Goal: Browse casually

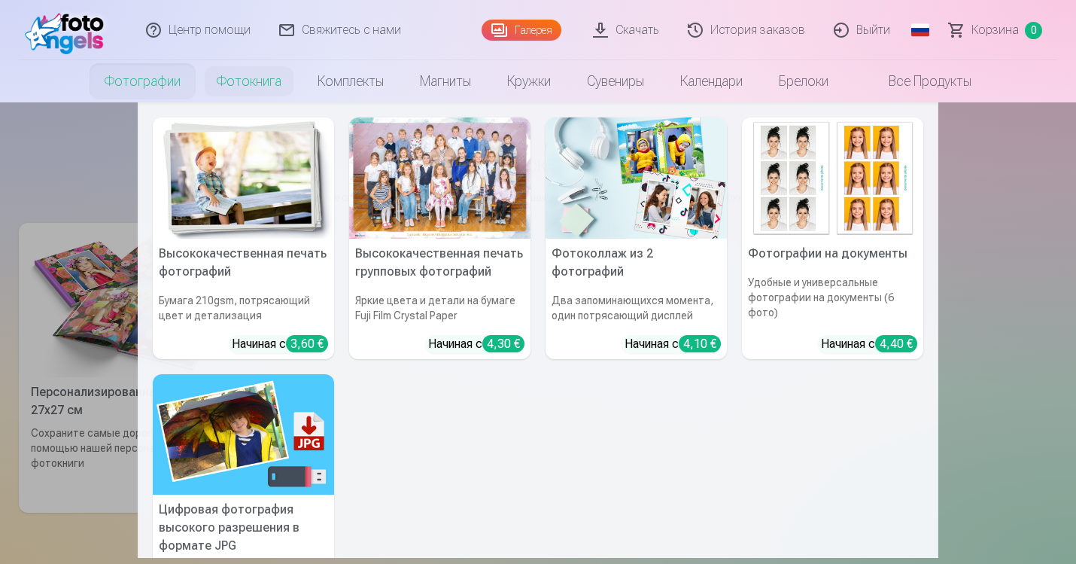
click at [152, 96] on link "Фотографии" at bounding box center [143, 81] width 112 height 42
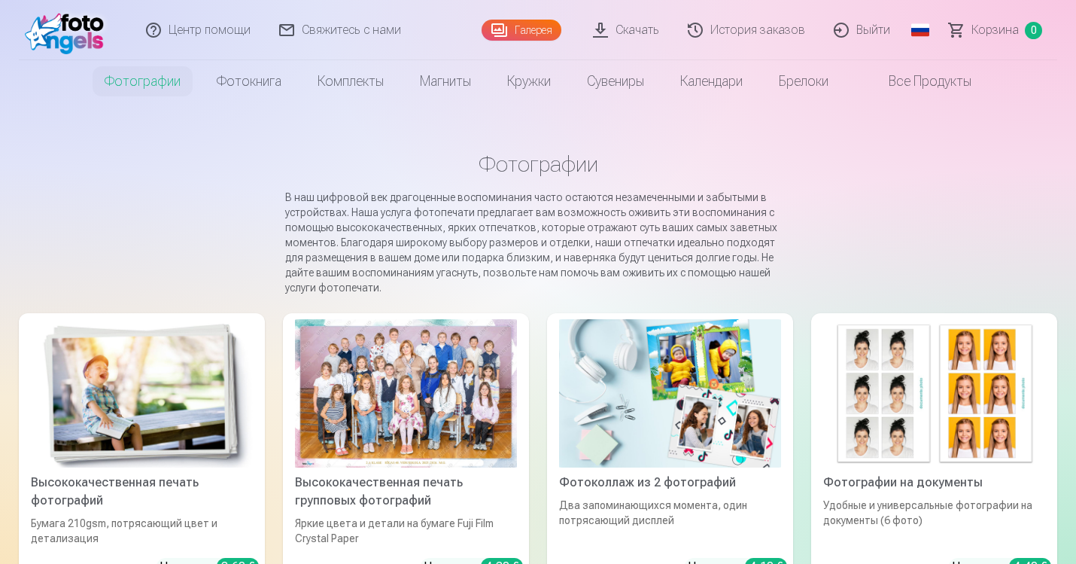
click at [379, 389] on div at bounding box center [406, 393] width 222 height 148
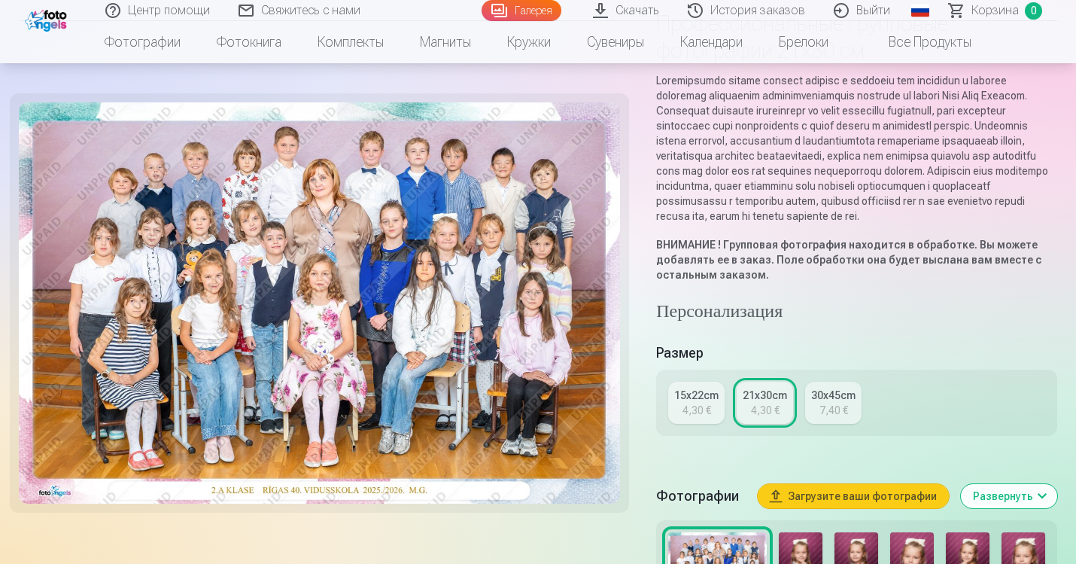
scroll to position [136, 0]
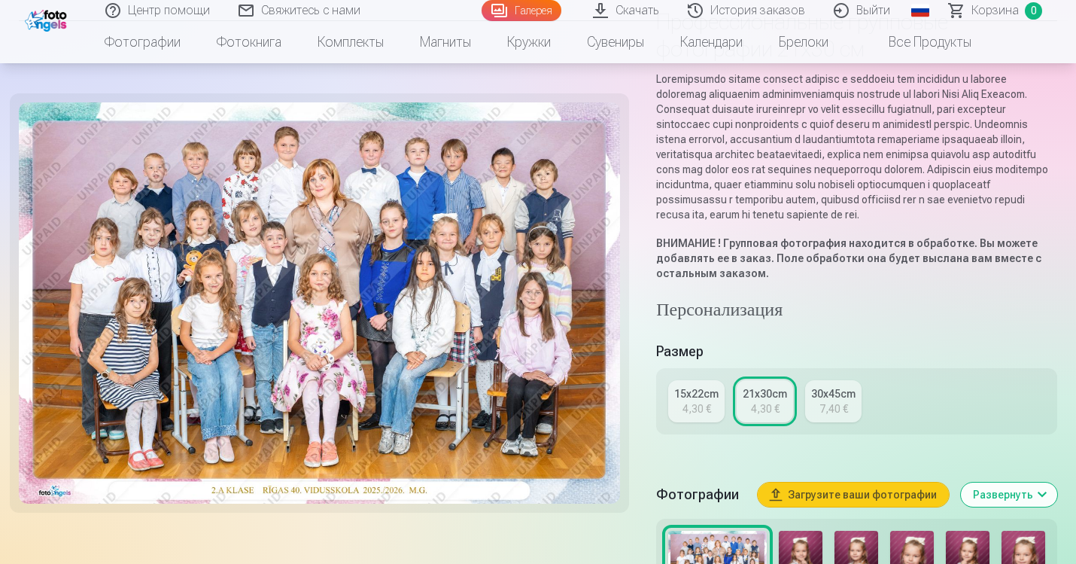
click at [763, 401] on div "21x30cm" at bounding box center [765, 393] width 44 height 15
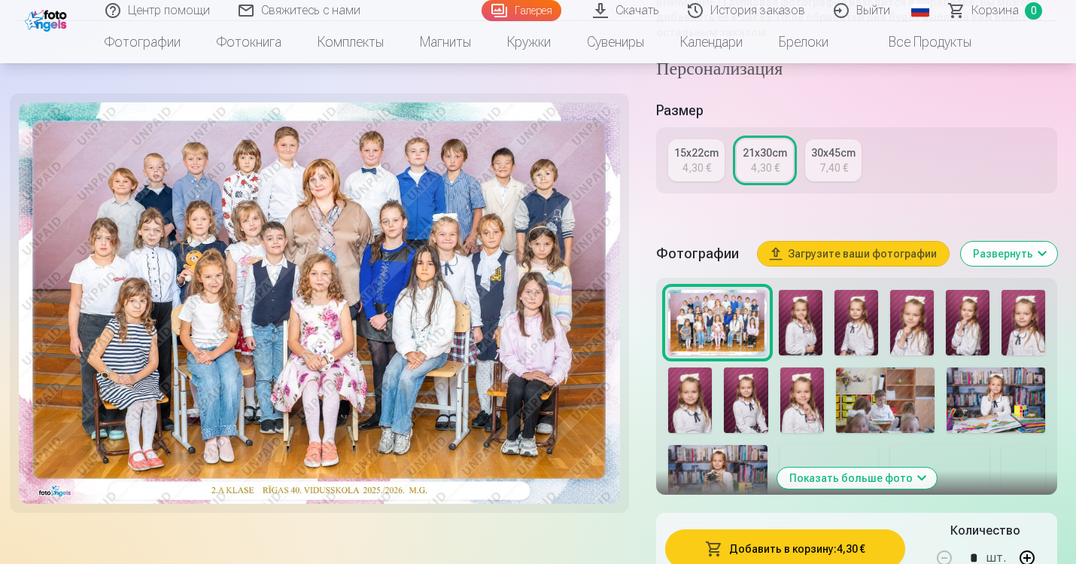
scroll to position [379, 0]
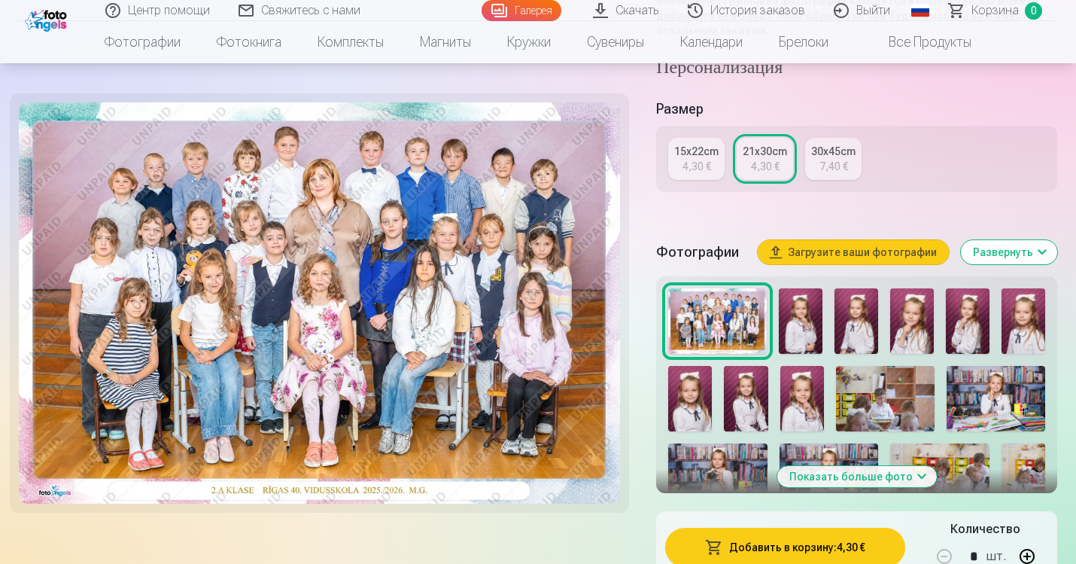
click at [811, 348] on img at bounding box center [801, 320] width 44 height 65
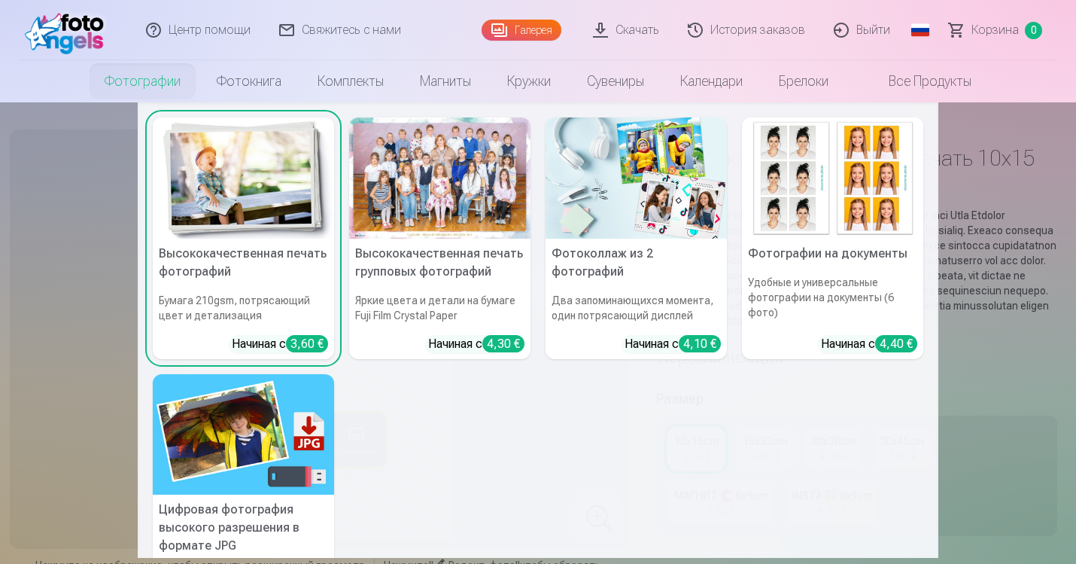
click at [130, 85] on link "Фотографии" at bounding box center [143, 81] width 112 height 42
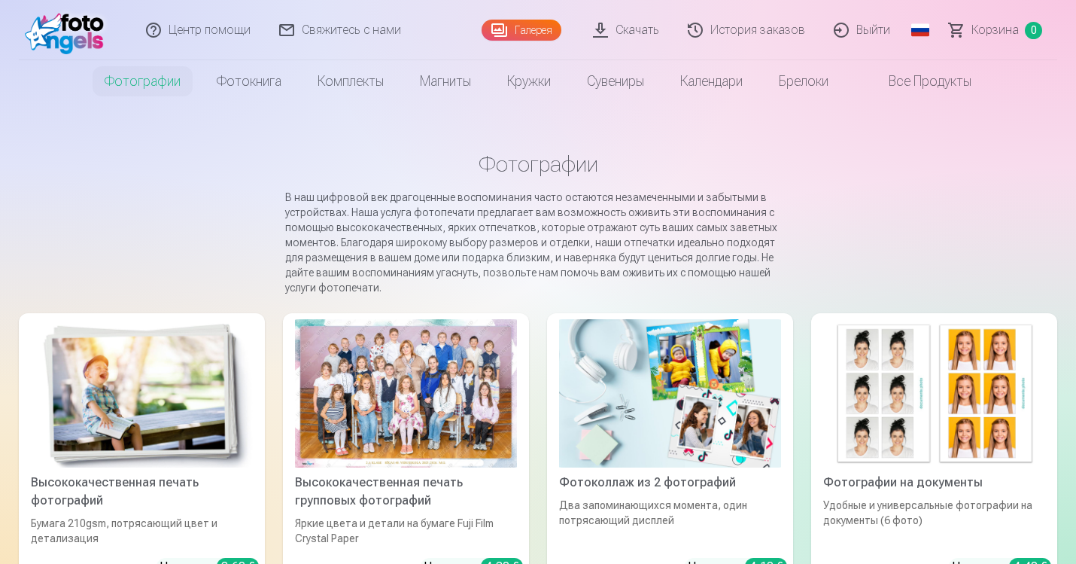
click at [130, 85] on link "Фотографии" at bounding box center [143, 81] width 112 height 42
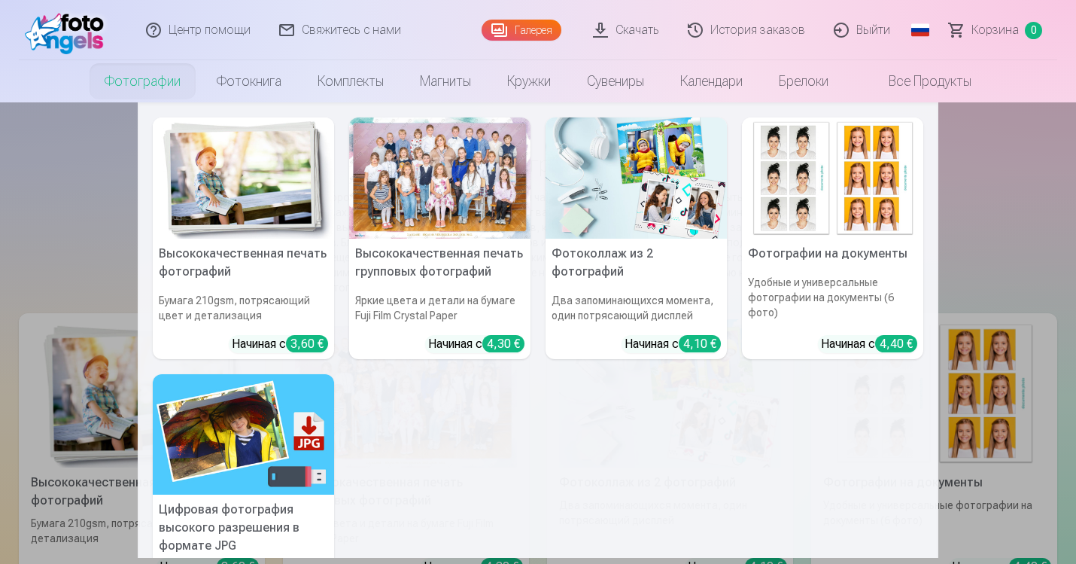
click at [130, 85] on link "Фотографии" at bounding box center [143, 81] width 112 height 42
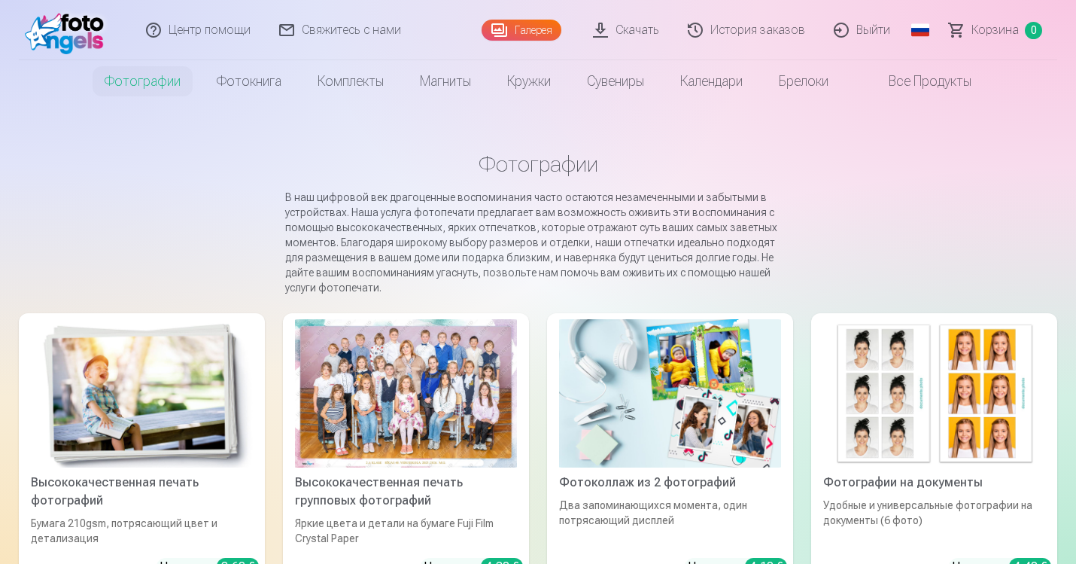
click at [537, 29] on link "Галерея" at bounding box center [522, 30] width 80 height 21
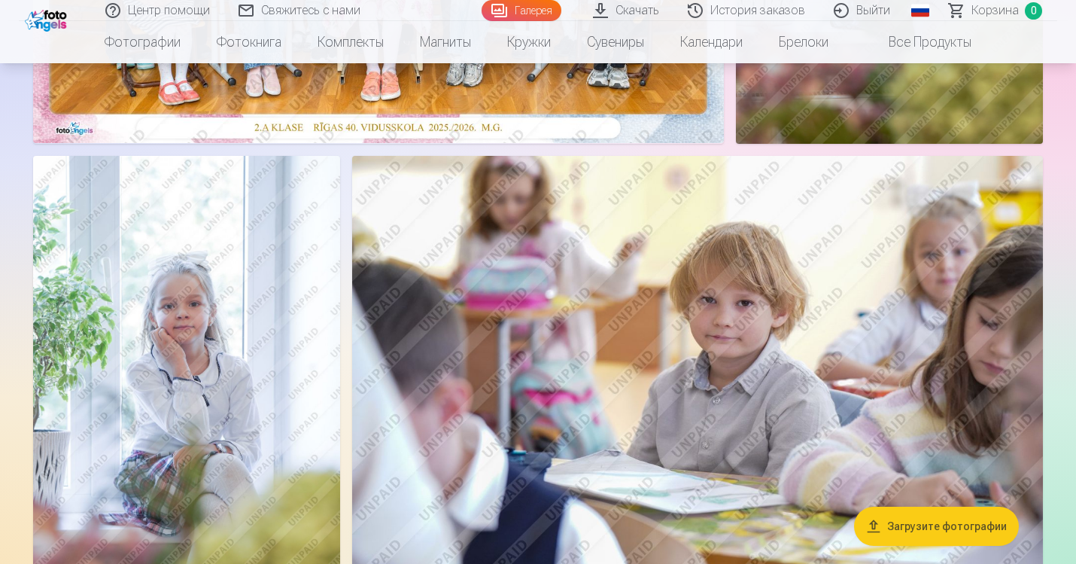
scroll to position [534, 0]
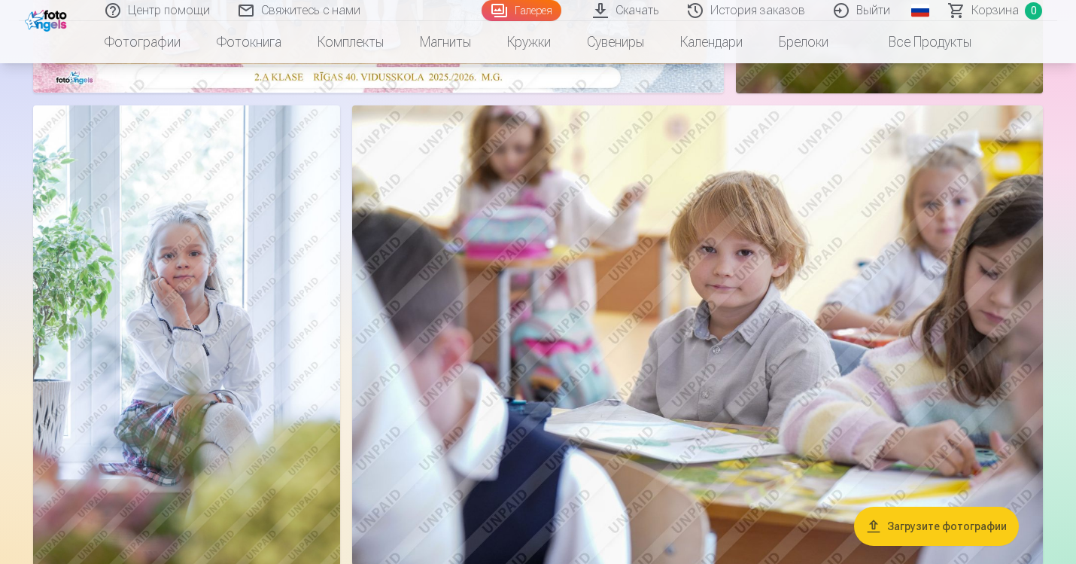
click at [276, 383] on img at bounding box center [186, 335] width 307 height 461
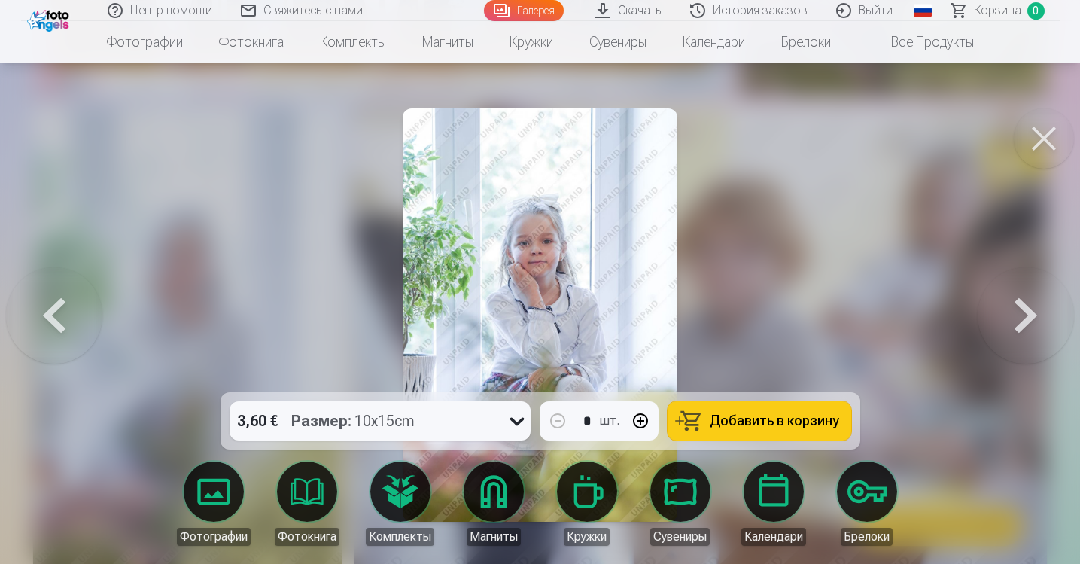
click at [1057, 144] on button at bounding box center [1044, 138] width 60 height 60
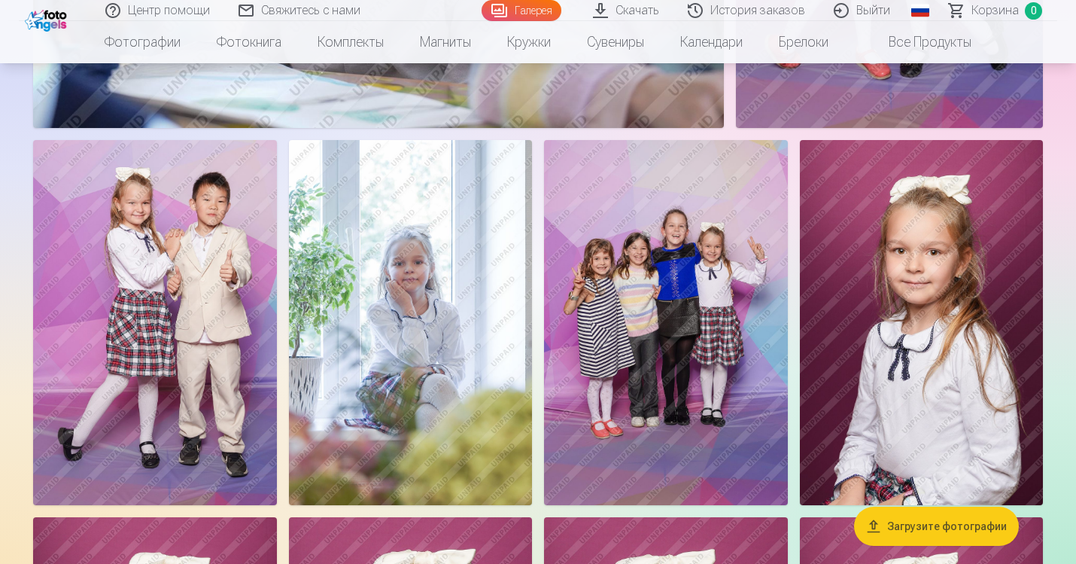
scroll to position [1449, 0]
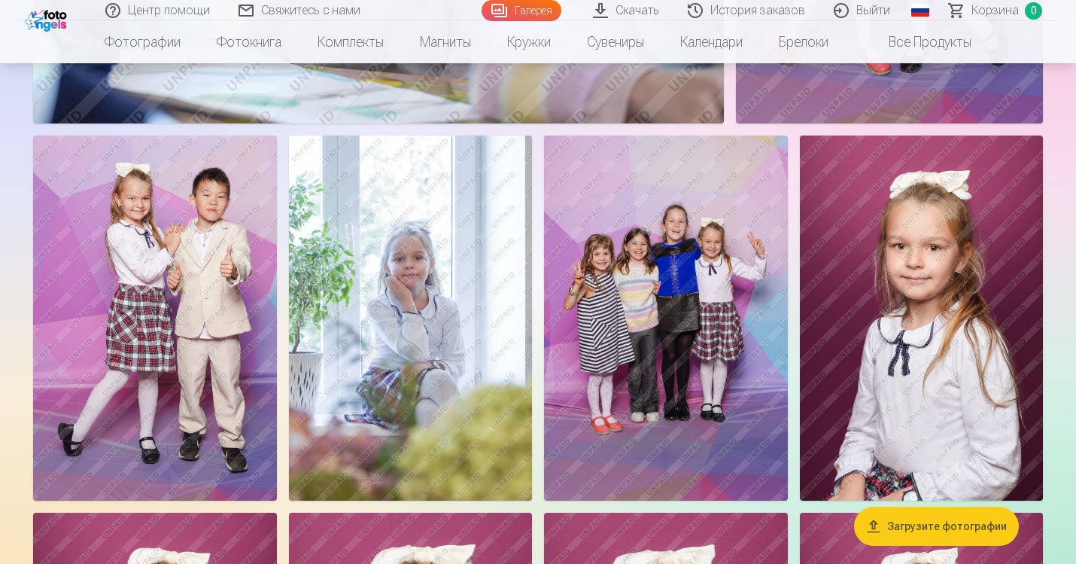
click at [662, 301] on img at bounding box center [665, 317] width 243 height 365
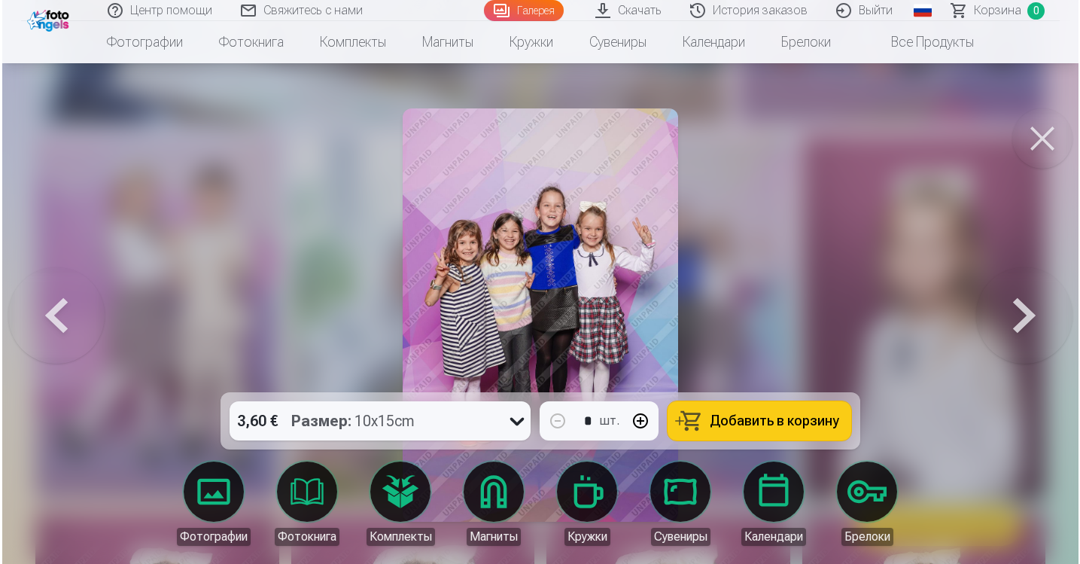
scroll to position [1452, 0]
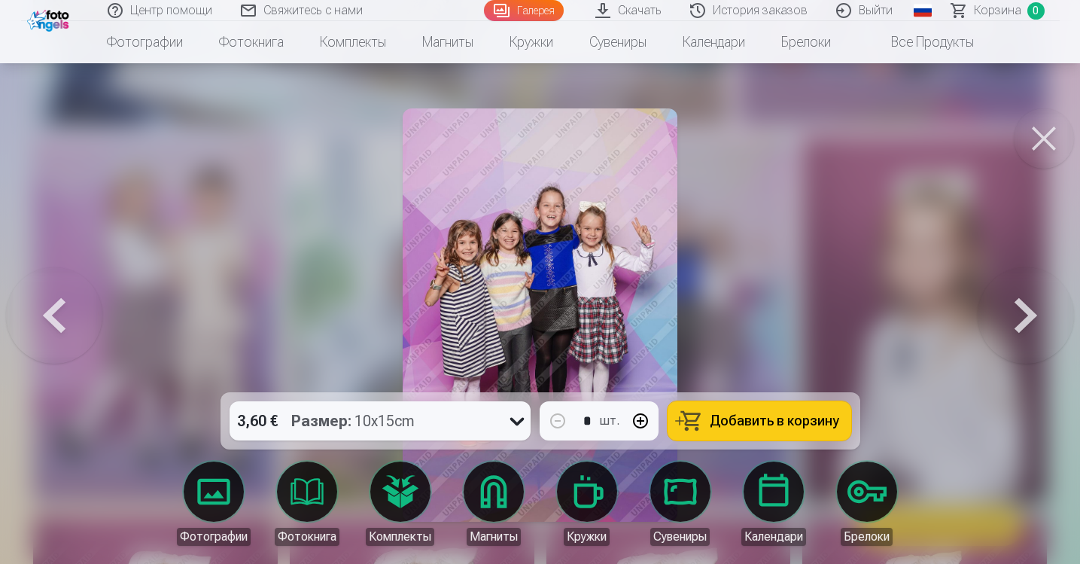
click at [563, 304] on img at bounding box center [540, 314] width 275 height 413
click at [1046, 137] on button at bounding box center [1044, 138] width 60 height 60
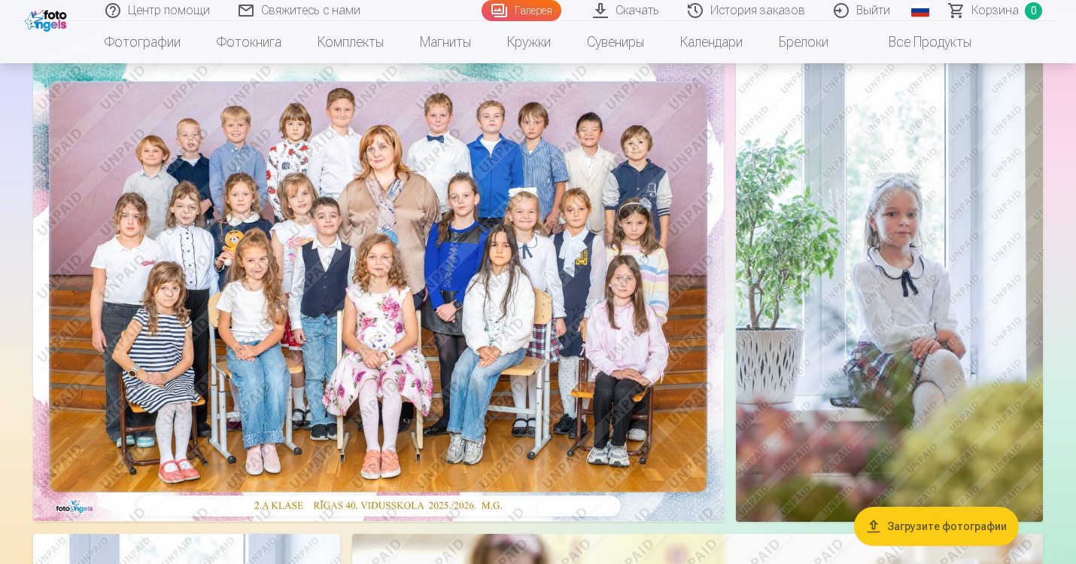
scroll to position [106, 0]
